Goal: Information Seeking & Learning: Learn about a topic

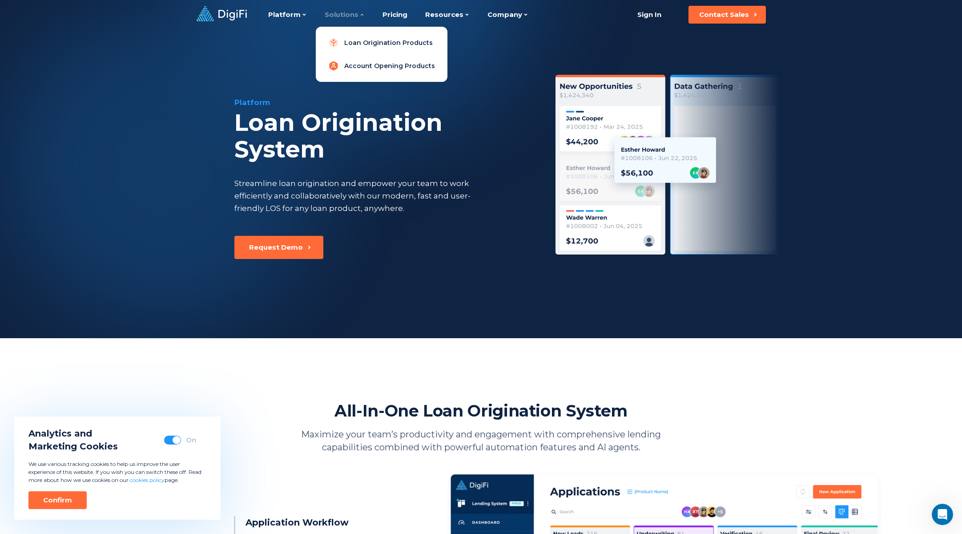
click at [356, 68] on link "Account Opening Products" at bounding box center [381, 66] width 117 height 18
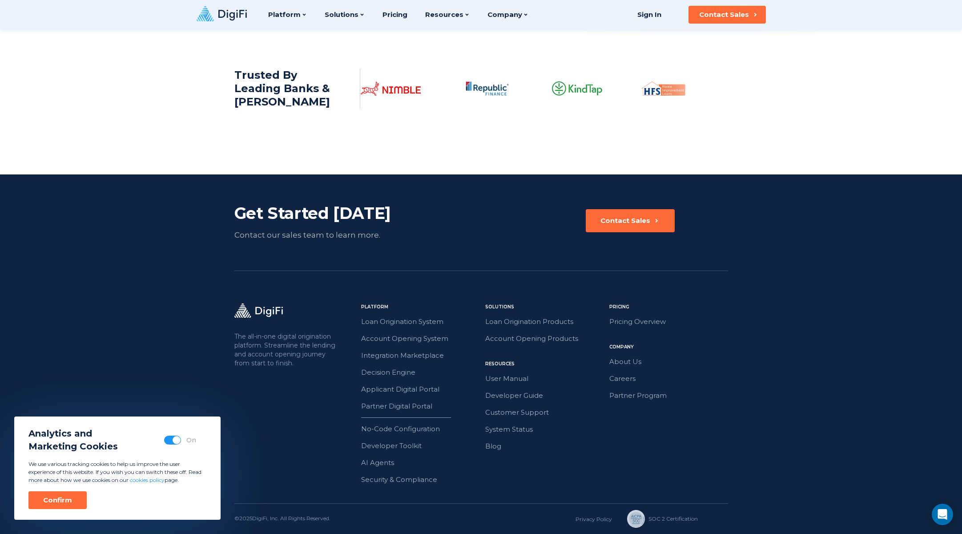
scroll to position [1356, 0]
click at [513, 321] on link "Loan Origination Products" at bounding box center [544, 322] width 119 height 12
click at [631, 322] on link "Pricing Overview" at bounding box center [668, 322] width 119 height 12
